Goal: Navigation & Orientation: Find specific page/section

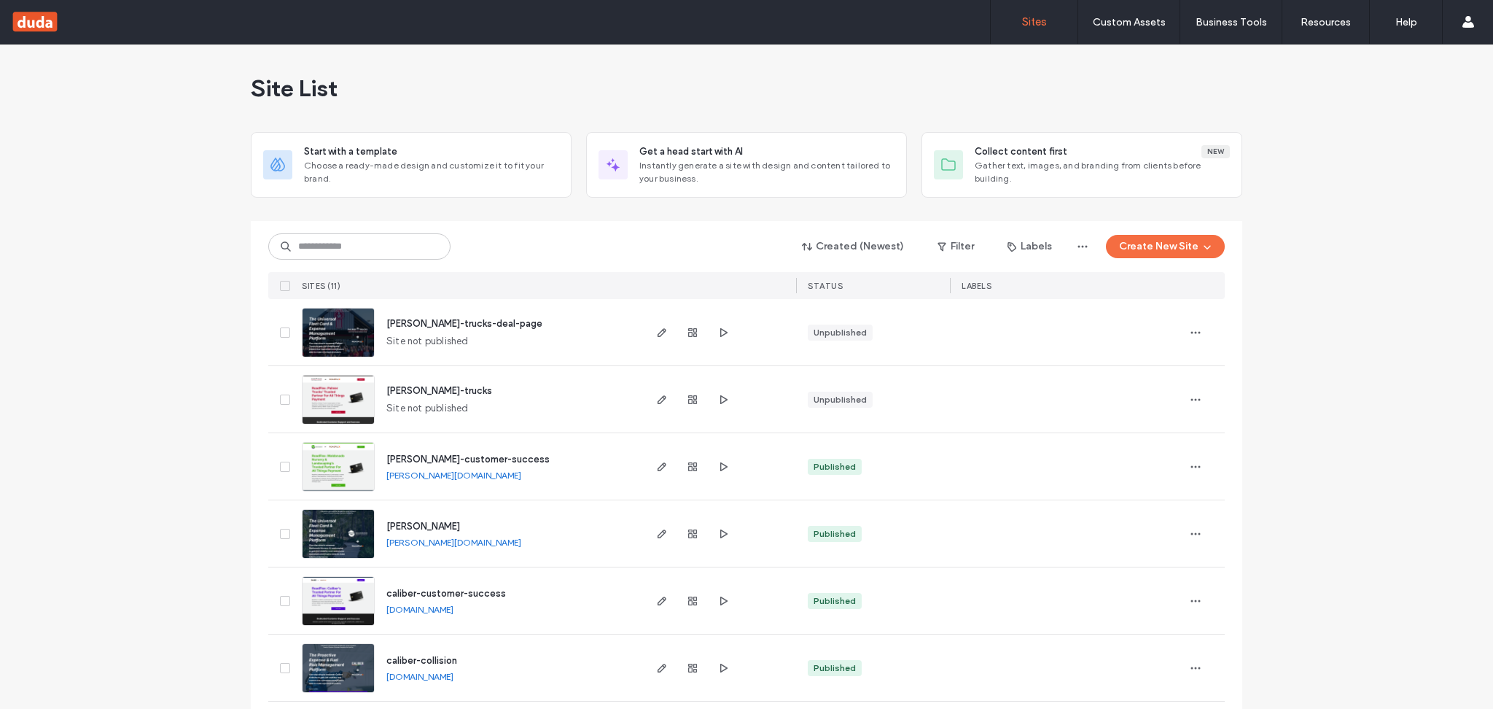
click at [470, 320] on span "palmer-trucks-deal-page" at bounding box center [464, 323] width 156 height 11
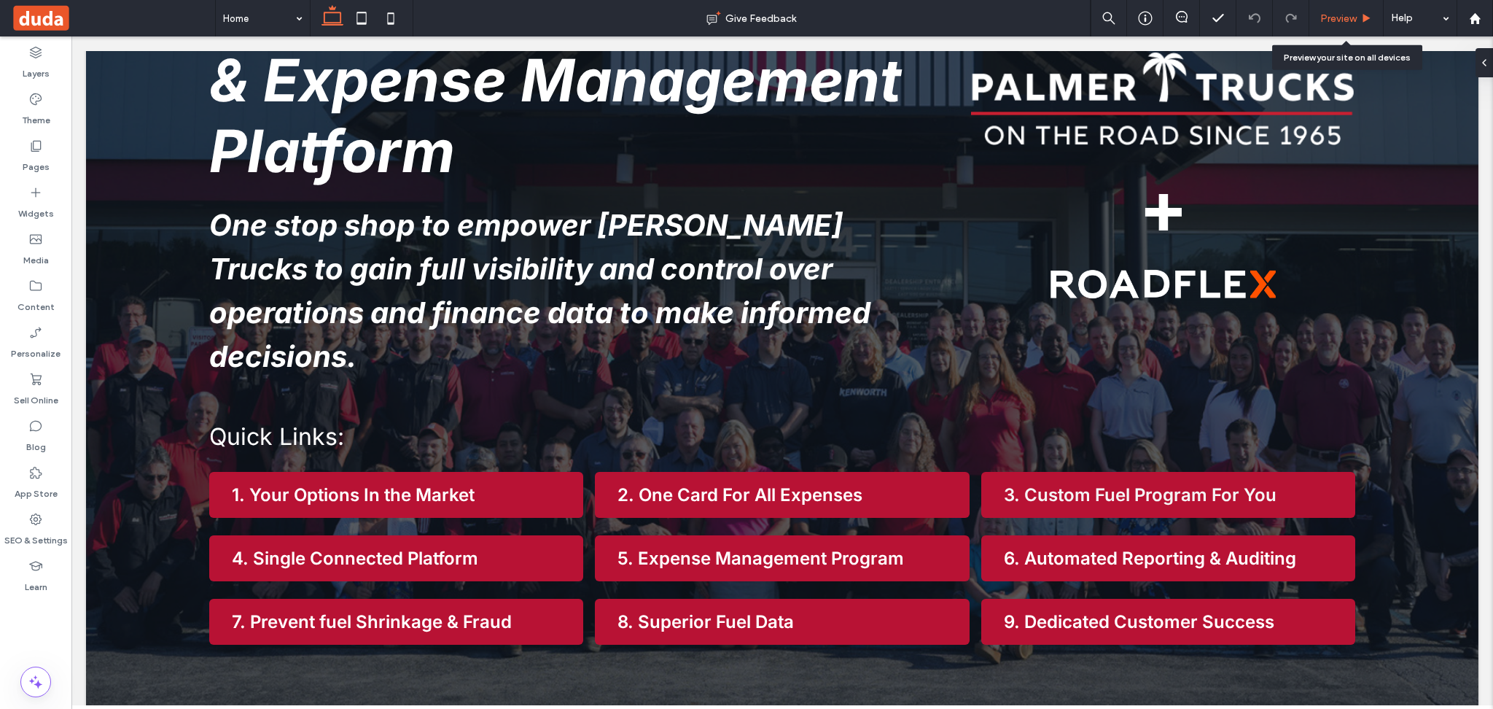
click at [1345, 27] on div "Preview" at bounding box center [1347, 18] width 74 height 36
click at [1350, 20] on span "Preview" at bounding box center [1339, 18] width 36 height 12
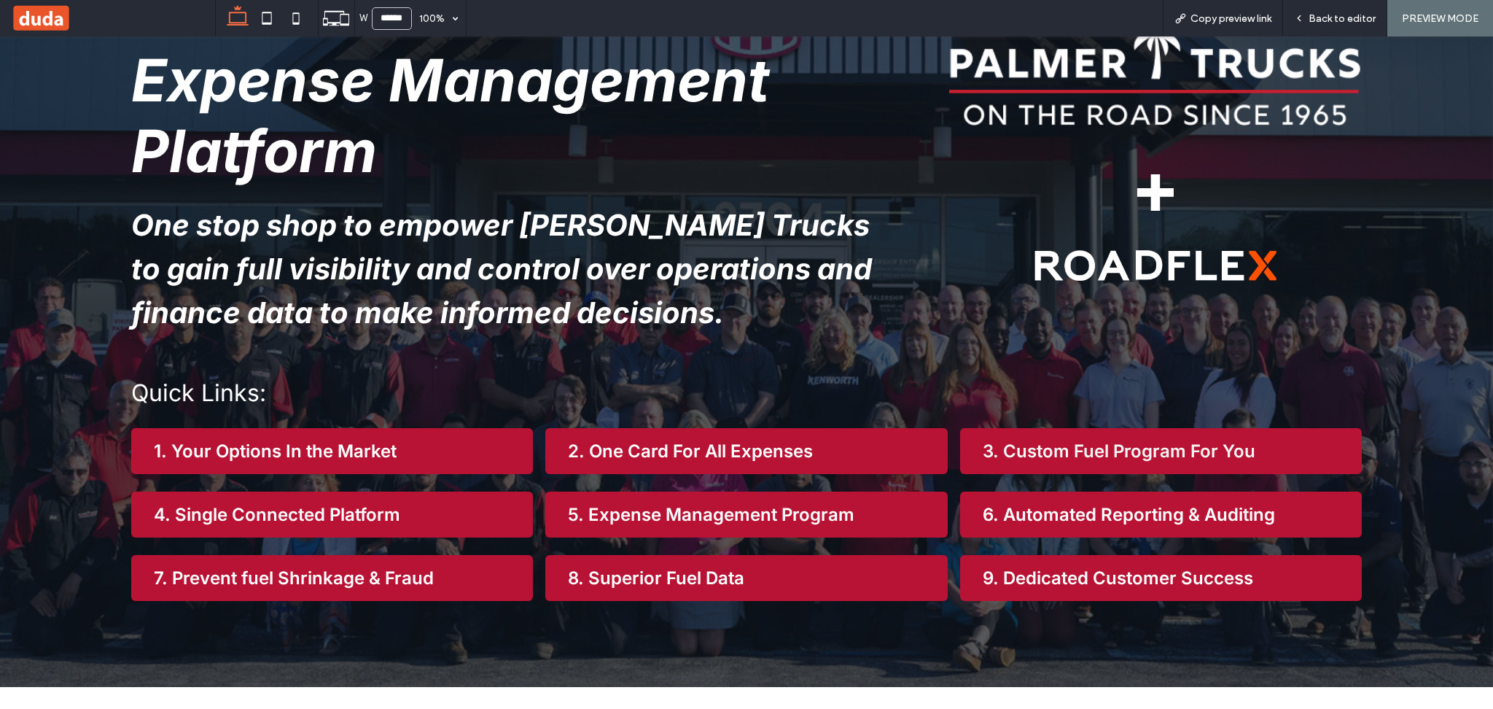
click at [30, 20] on span at bounding box center [113, 18] width 204 height 29
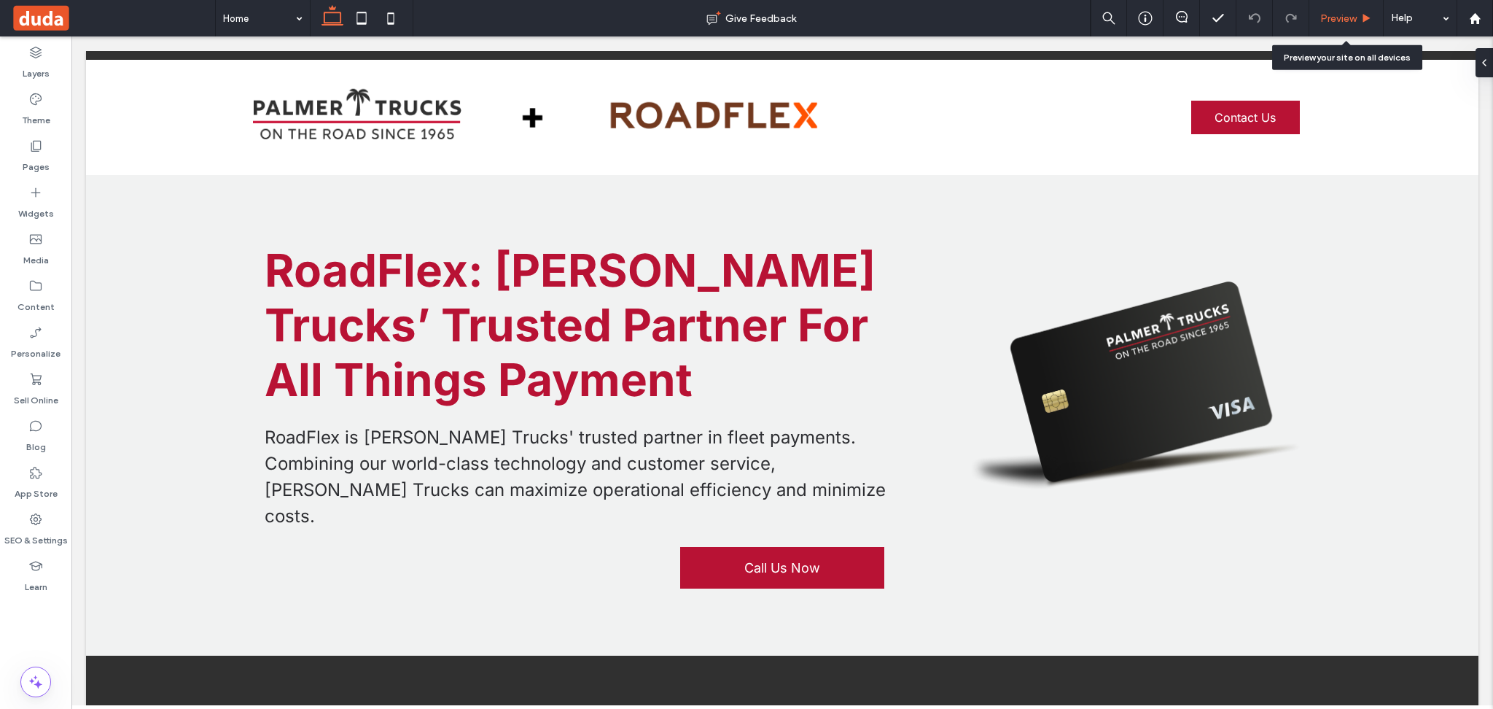
click at [1333, 26] on div "Preview" at bounding box center [1347, 18] width 74 height 36
click at [1340, 19] on span "Preview" at bounding box center [1339, 18] width 36 height 12
